Goal: Information Seeking & Learning: Learn about a topic

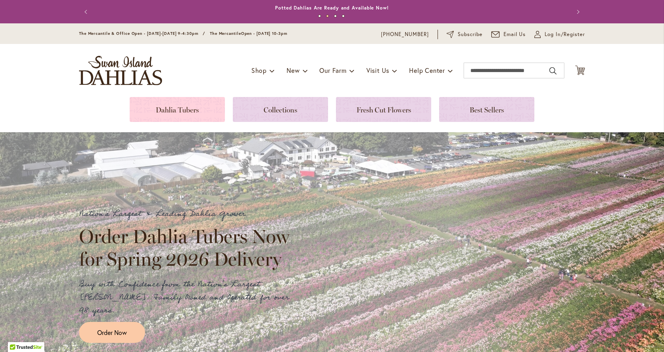
click at [180, 113] on link at bounding box center [177, 109] width 95 height 25
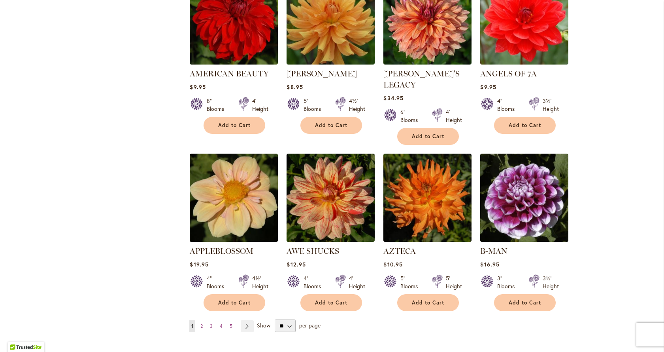
scroll to position [554, 0]
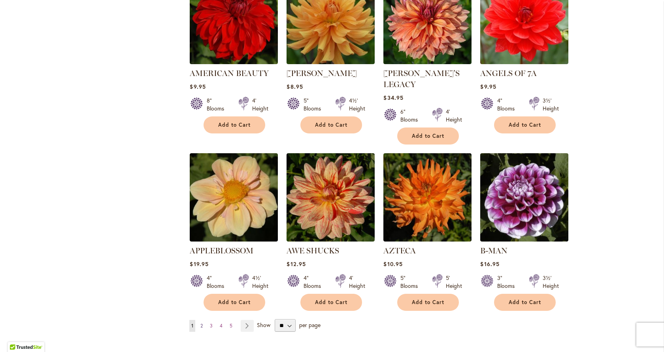
click at [201, 322] on span "2" at bounding box center [202, 325] width 2 height 6
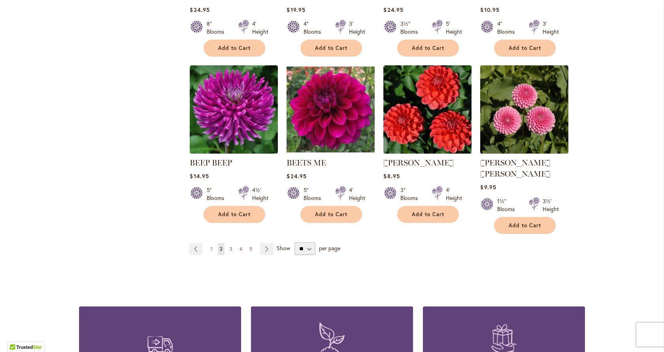
scroll to position [672, 0]
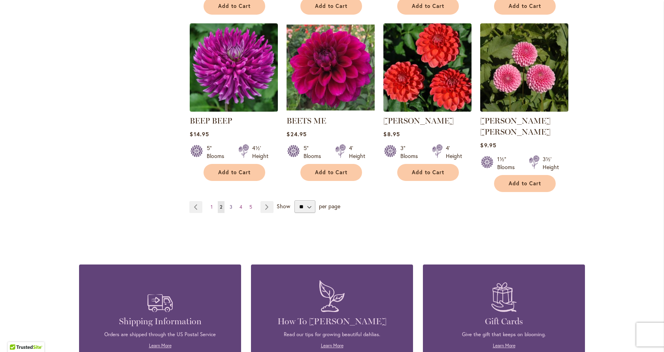
click at [230, 204] on span "3" at bounding box center [231, 207] width 3 height 6
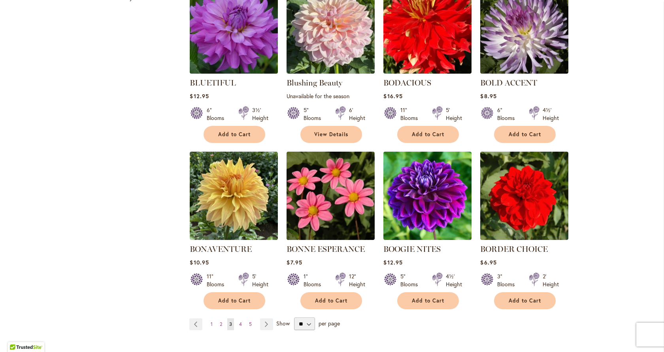
scroll to position [554, 0]
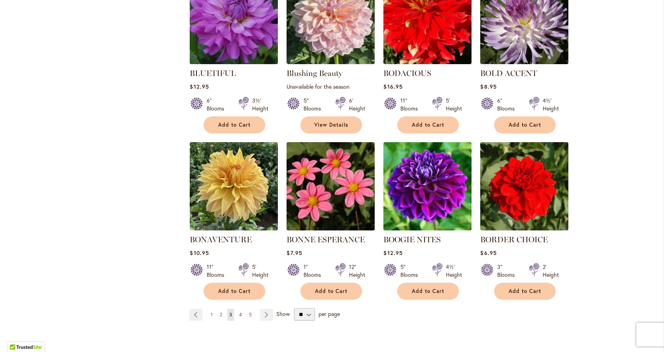
click at [239, 313] on span "4" at bounding box center [240, 314] width 3 height 6
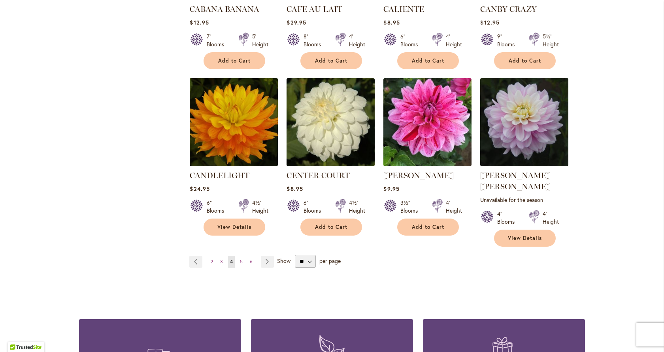
scroll to position [633, 0]
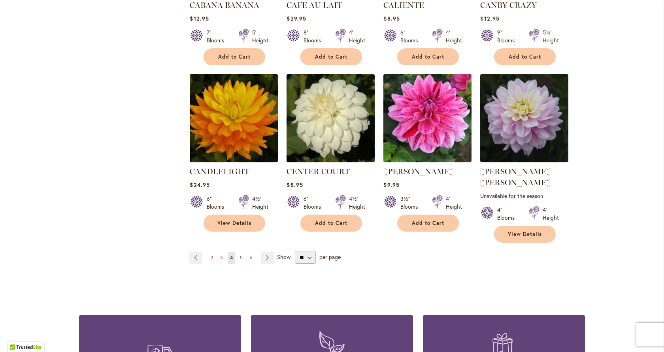
click at [240, 254] on span "5" at bounding box center [241, 257] width 3 height 6
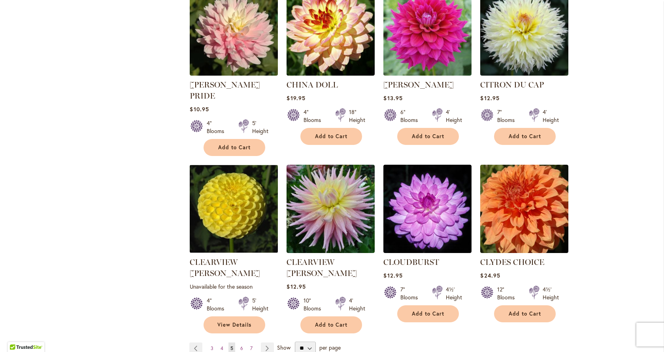
scroll to position [554, 0]
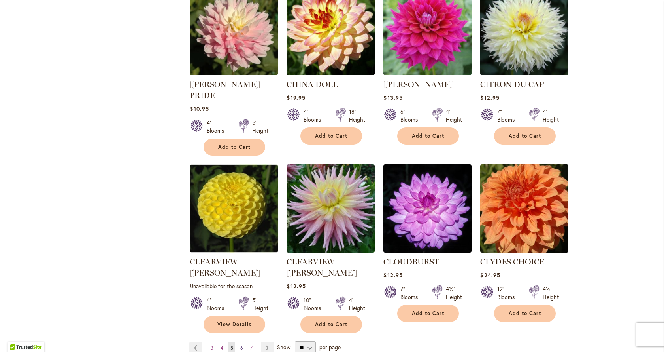
click at [240, 344] on span "6" at bounding box center [241, 347] width 3 height 6
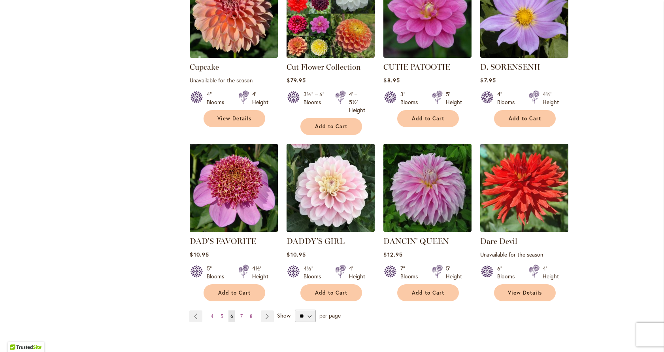
scroll to position [593, 0]
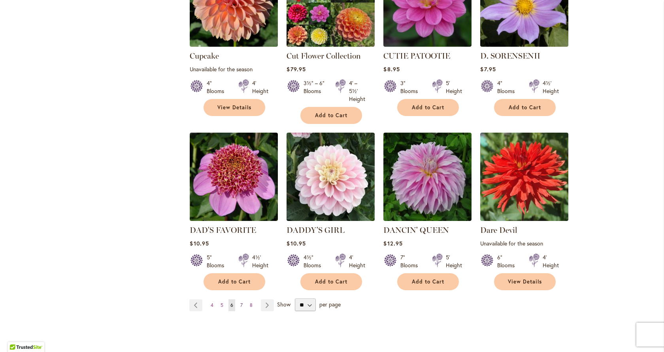
click at [240, 302] on span "7" at bounding box center [241, 305] width 2 height 6
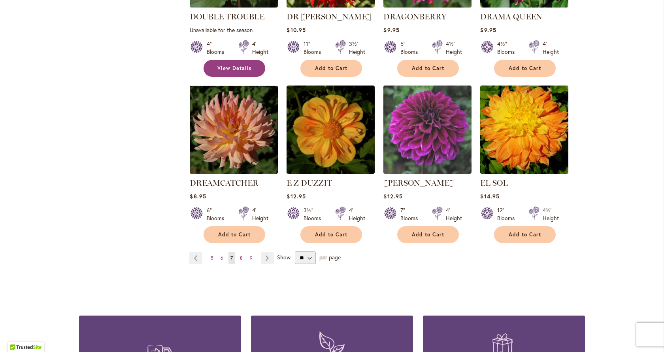
scroll to position [633, 0]
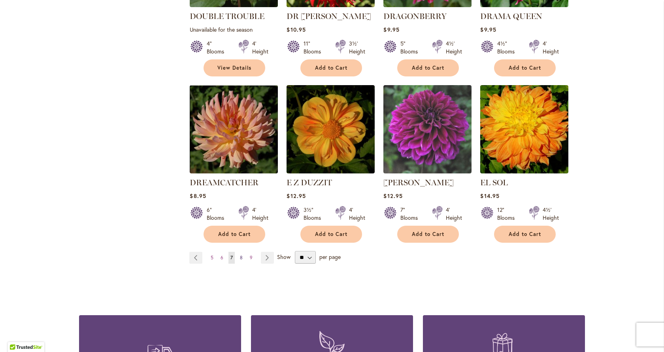
click at [240, 254] on span "8" at bounding box center [241, 257] width 3 height 6
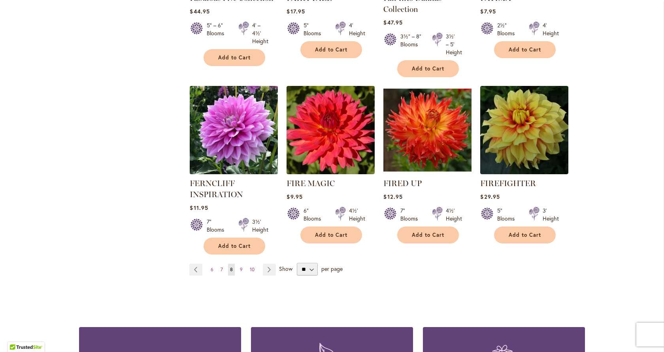
scroll to position [633, 0]
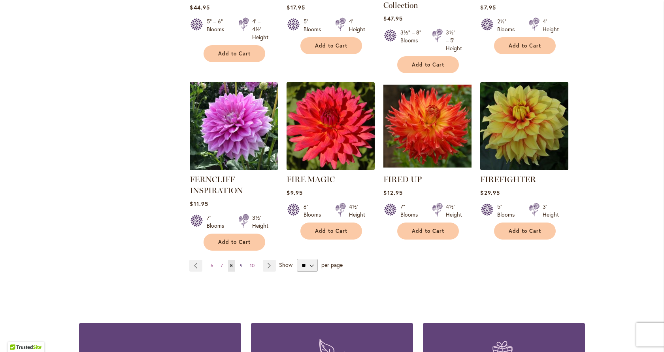
click at [240, 265] on span "9" at bounding box center [241, 265] width 3 height 6
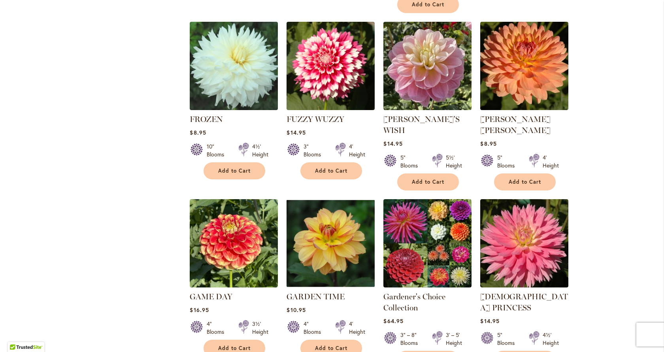
scroll to position [554, 0]
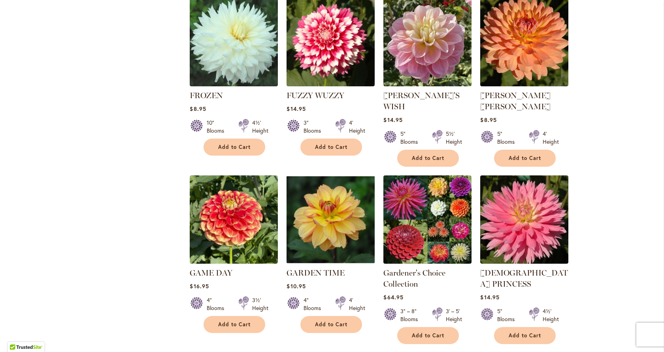
click at [240, 351] on span "10" at bounding box center [242, 359] width 5 height 6
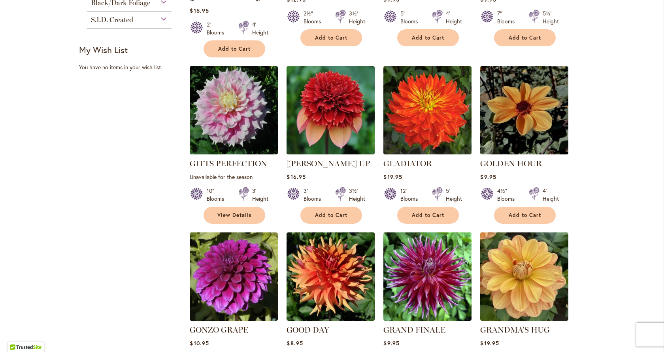
scroll to position [593, 0]
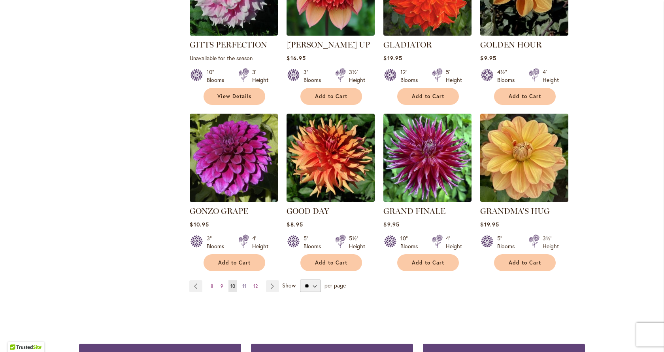
click at [242, 283] on span "11" at bounding box center [244, 286] width 4 height 6
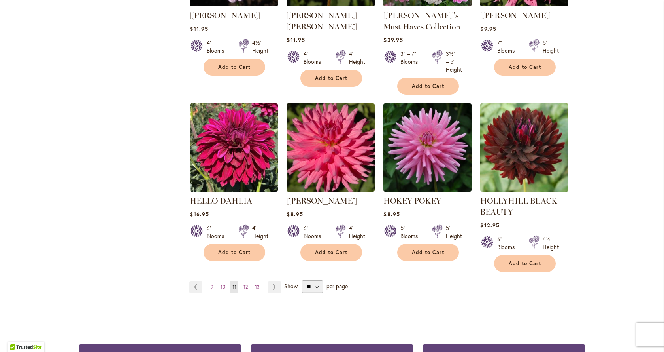
scroll to position [633, 0]
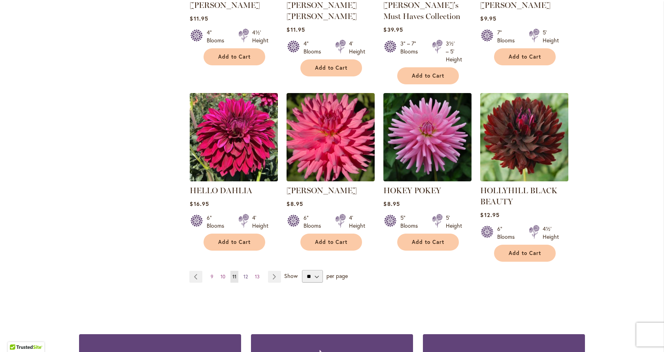
click at [244, 275] on span "12" at bounding box center [246, 276] width 4 height 6
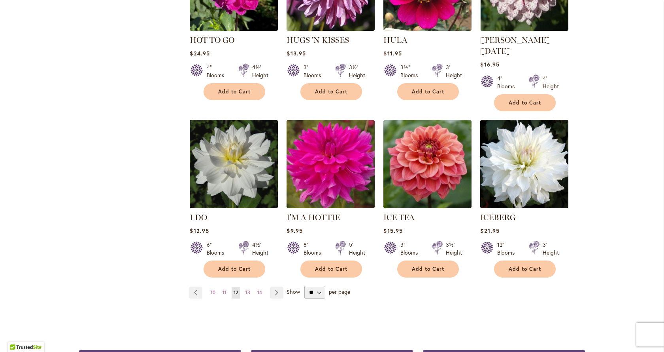
scroll to position [593, 0]
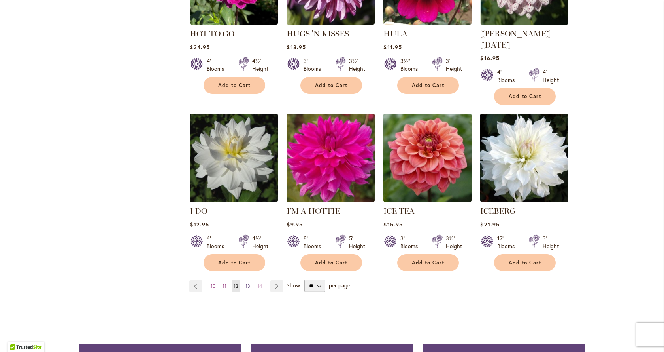
click at [246, 283] on span "13" at bounding box center [248, 286] width 5 height 6
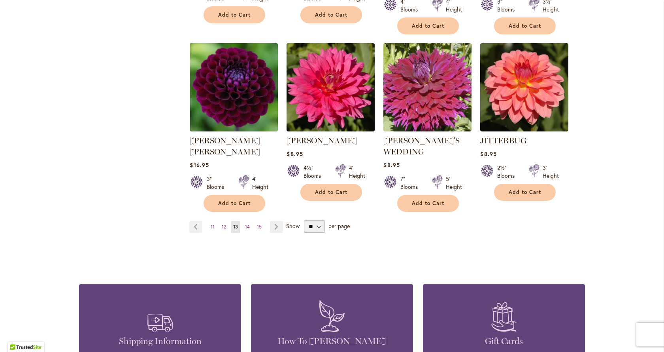
scroll to position [672, 0]
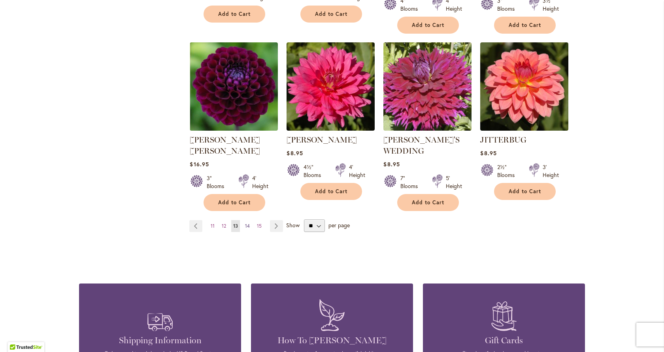
click at [245, 223] on span "14" at bounding box center [247, 226] width 5 height 6
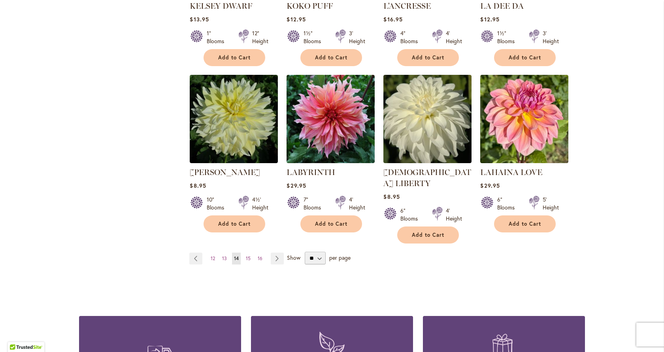
scroll to position [633, 0]
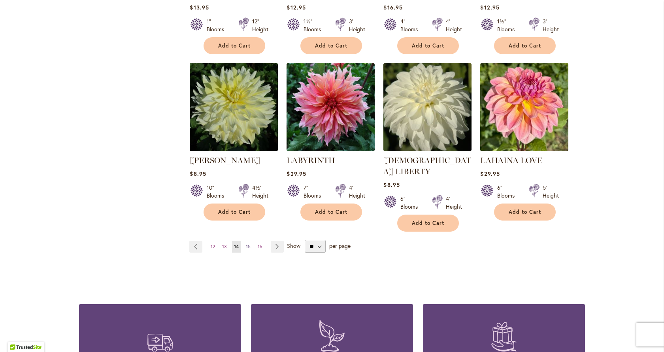
click at [246, 243] on span "15" at bounding box center [248, 246] width 5 height 6
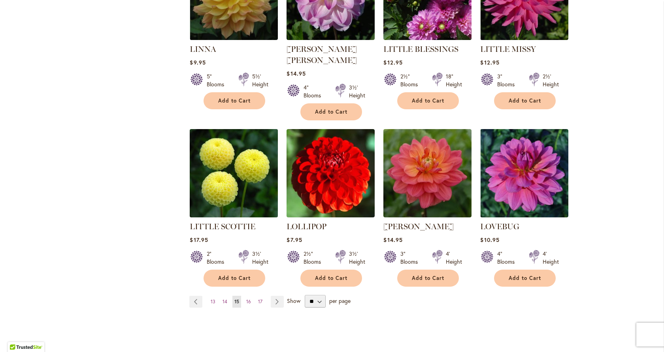
scroll to position [593, 0]
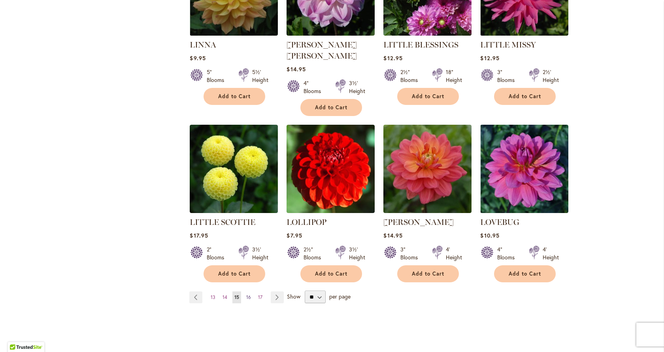
click at [246, 294] on span "16" at bounding box center [248, 297] width 5 height 6
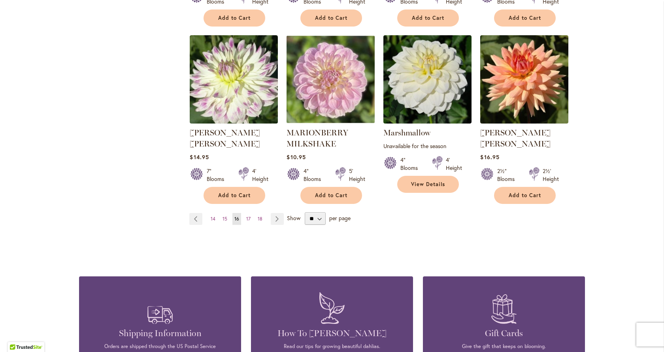
scroll to position [672, 0]
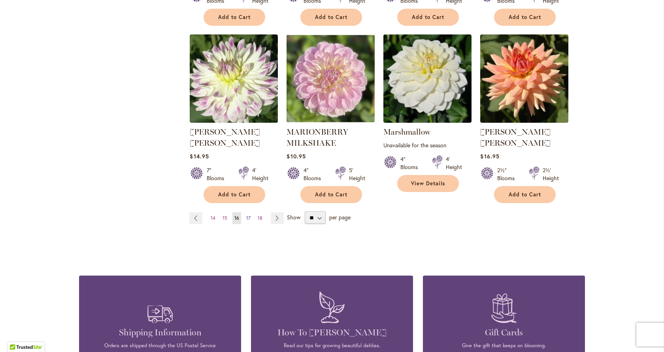
click at [246, 215] on span "17" at bounding box center [248, 218] width 4 height 6
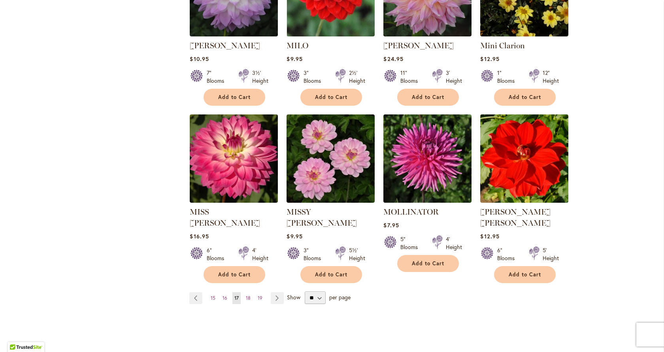
scroll to position [593, 0]
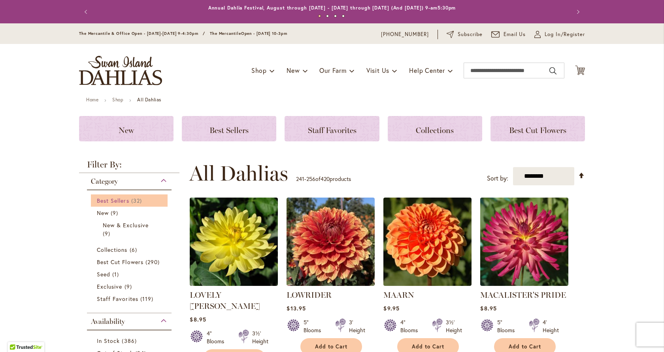
click at [114, 201] on span "Best Sellers" at bounding box center [113, 201] width 32 height 8
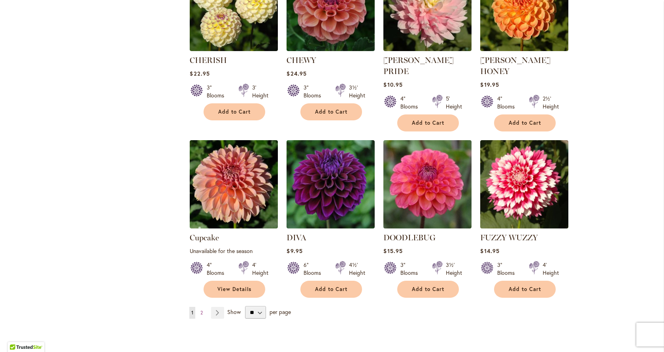
scroll to position [554, 0]
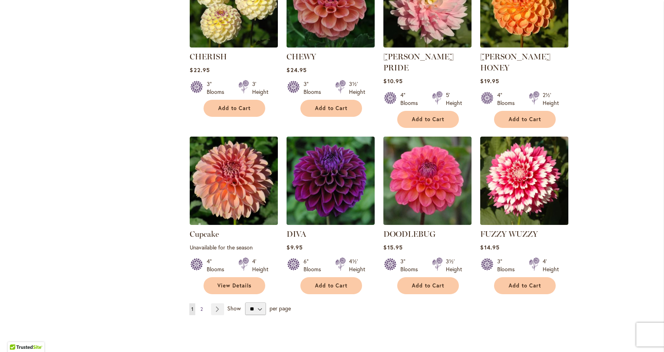
click at [201, 306] on span "2" at bounding box center [202, 309] width 2 height 6
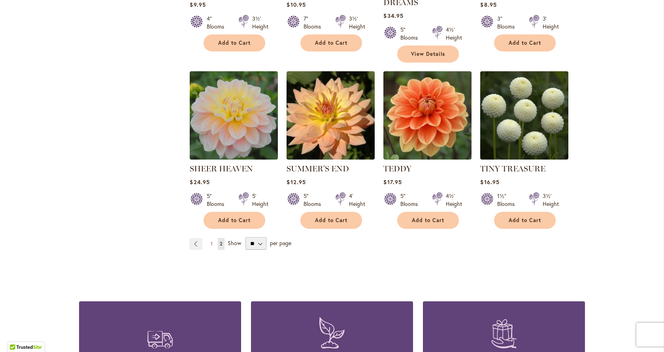
scroll to position [633, 0]
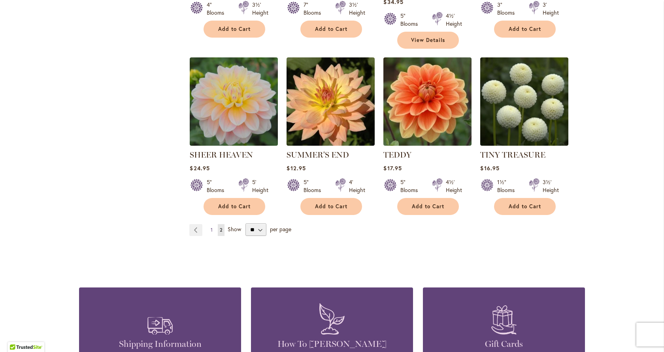
click at [211, 229] on span "1" at bounding box center [212, 230] width 2 height 6
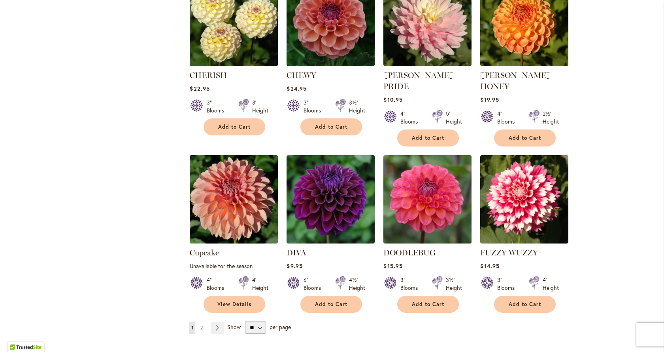
scroll to position [554, 0]
